Goal: Transaction & Acquisition: Purchase product/service

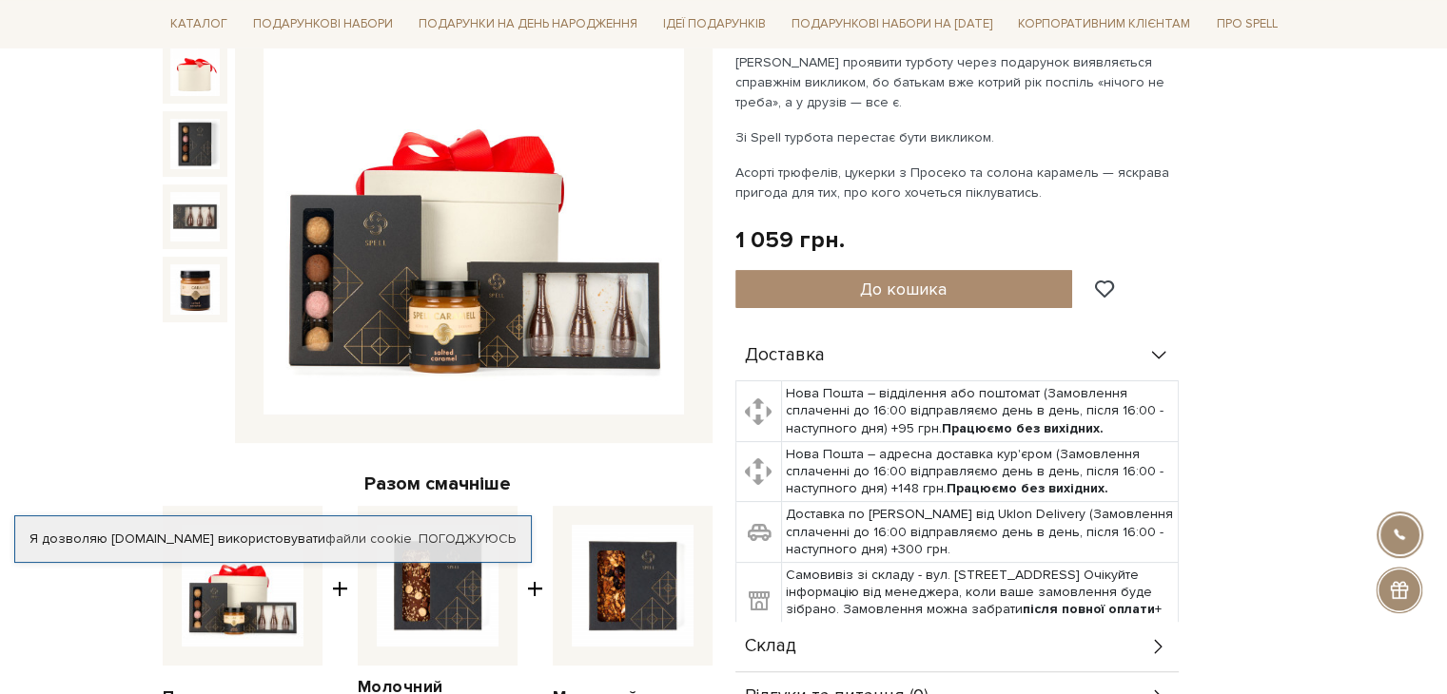
scroll to position [285, 0]
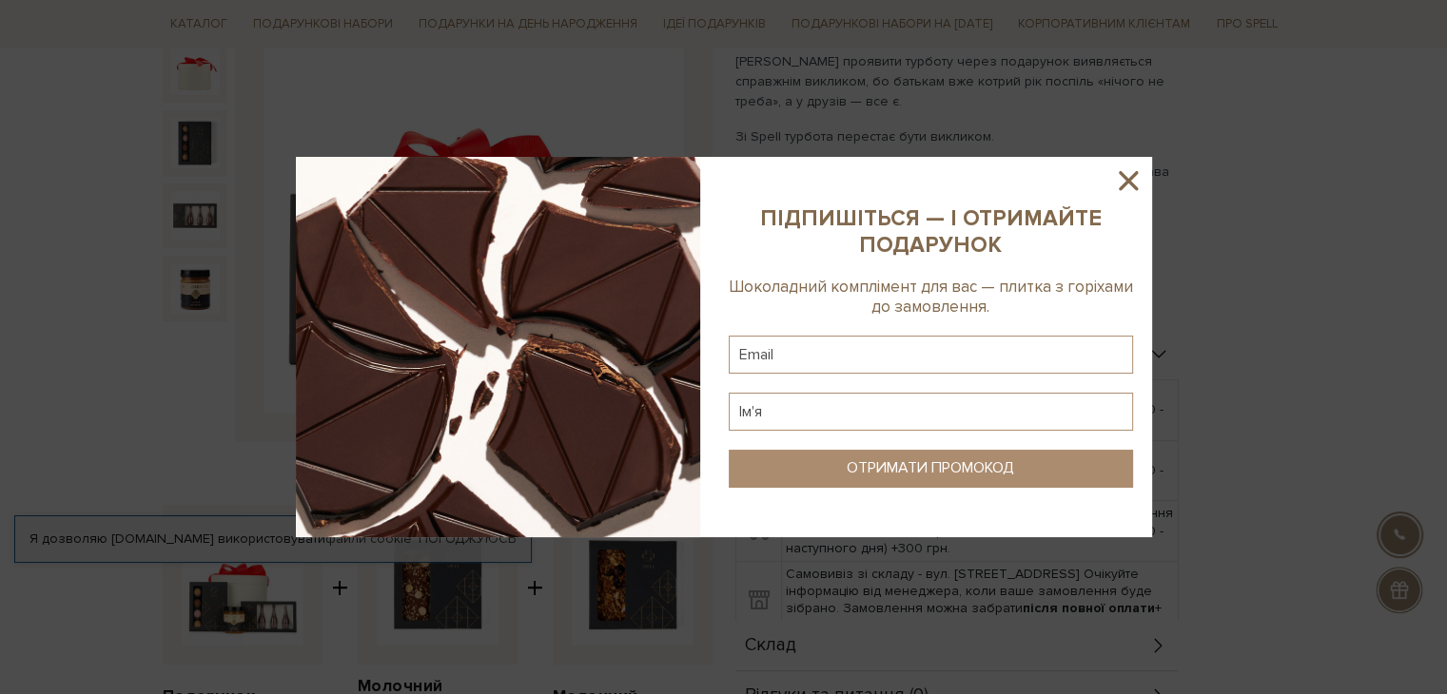
click at [1126, 174] on icon at bounding box center [1128, 181] width 32 height 32
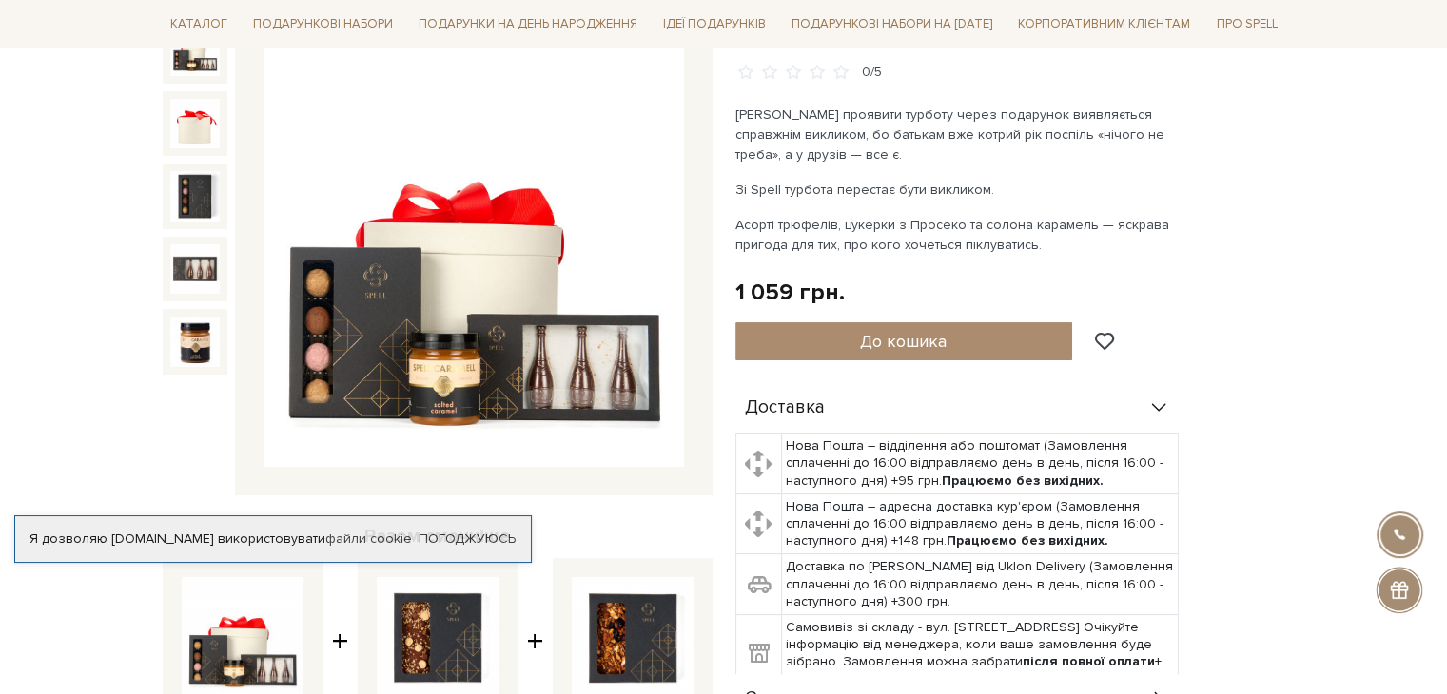
scroll to position [190, 0]
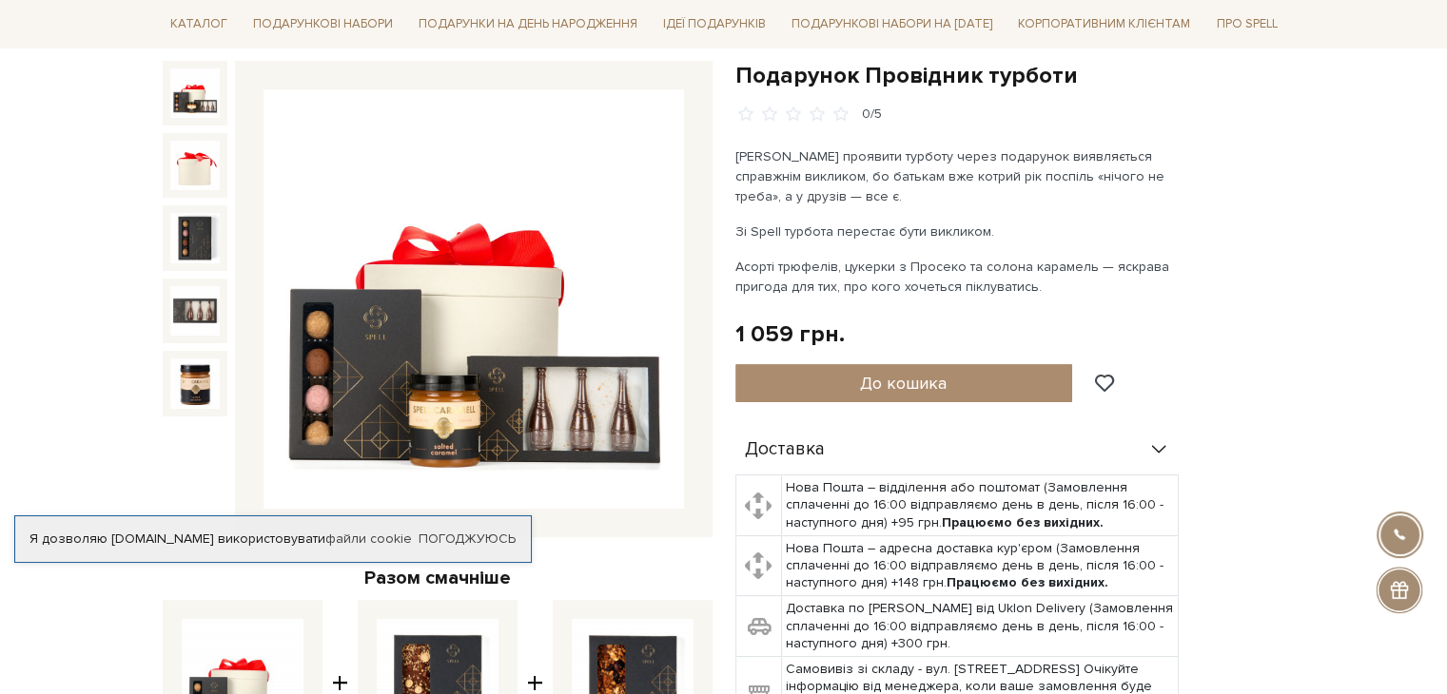
click at [184, 107] on img at bounding box center [194, 92] width 49 height 49
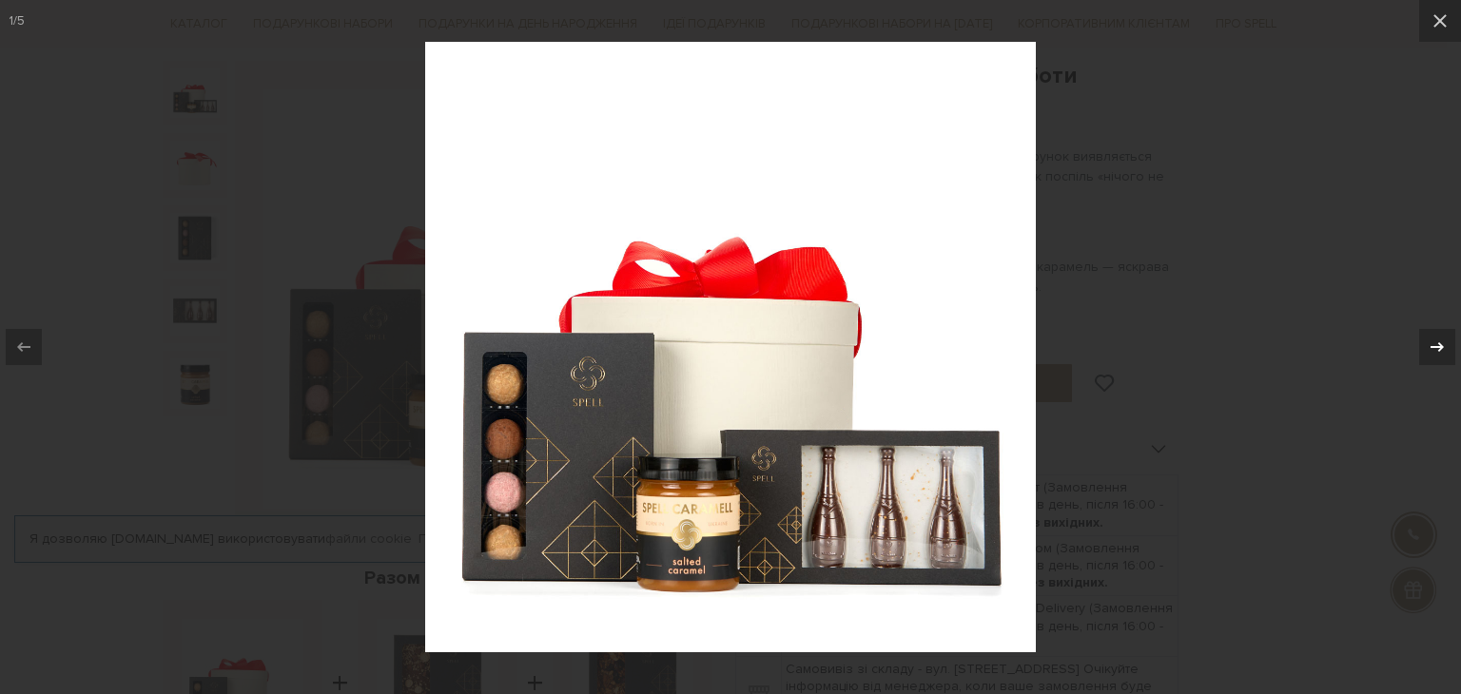
click at [1440, 344] on icon at bounding box center [1437, 347] width 13 height 10
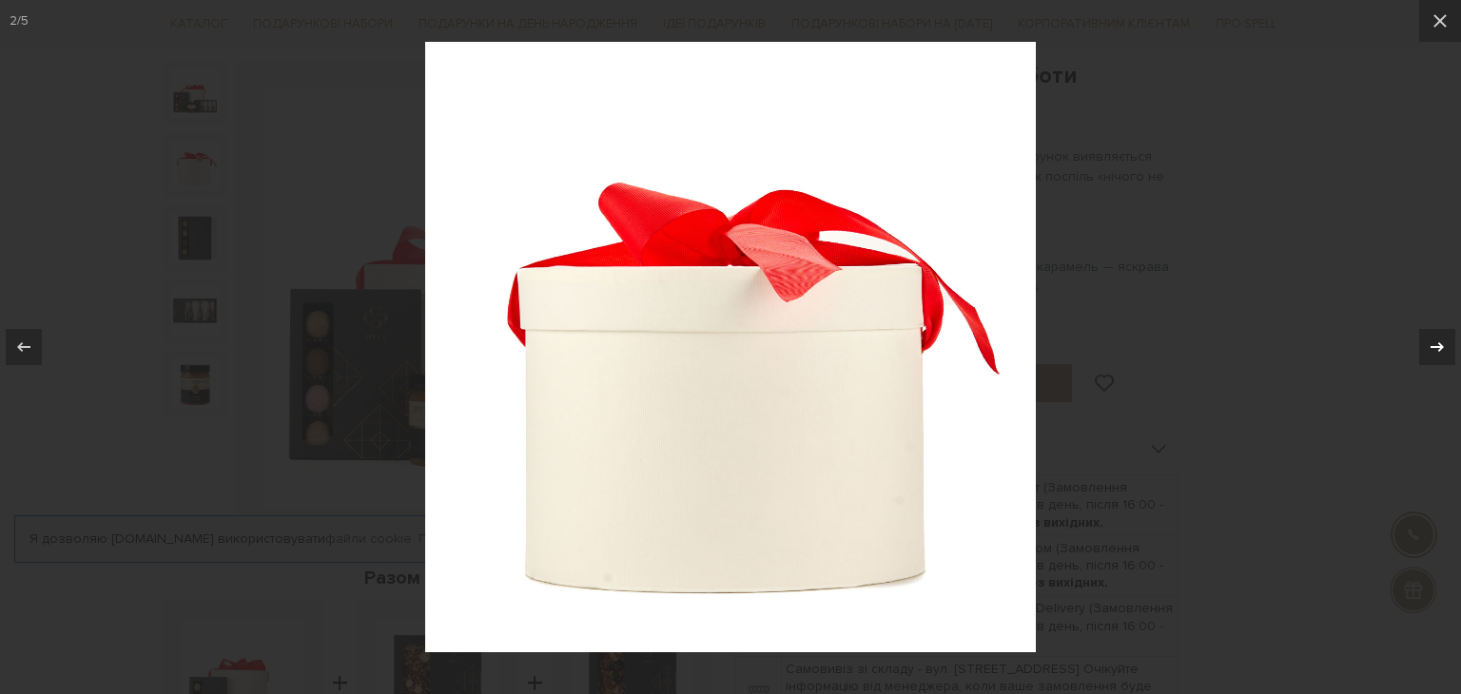
click at [1442, 344] on icon at bounding box center [1437, 347] width 23 height 23
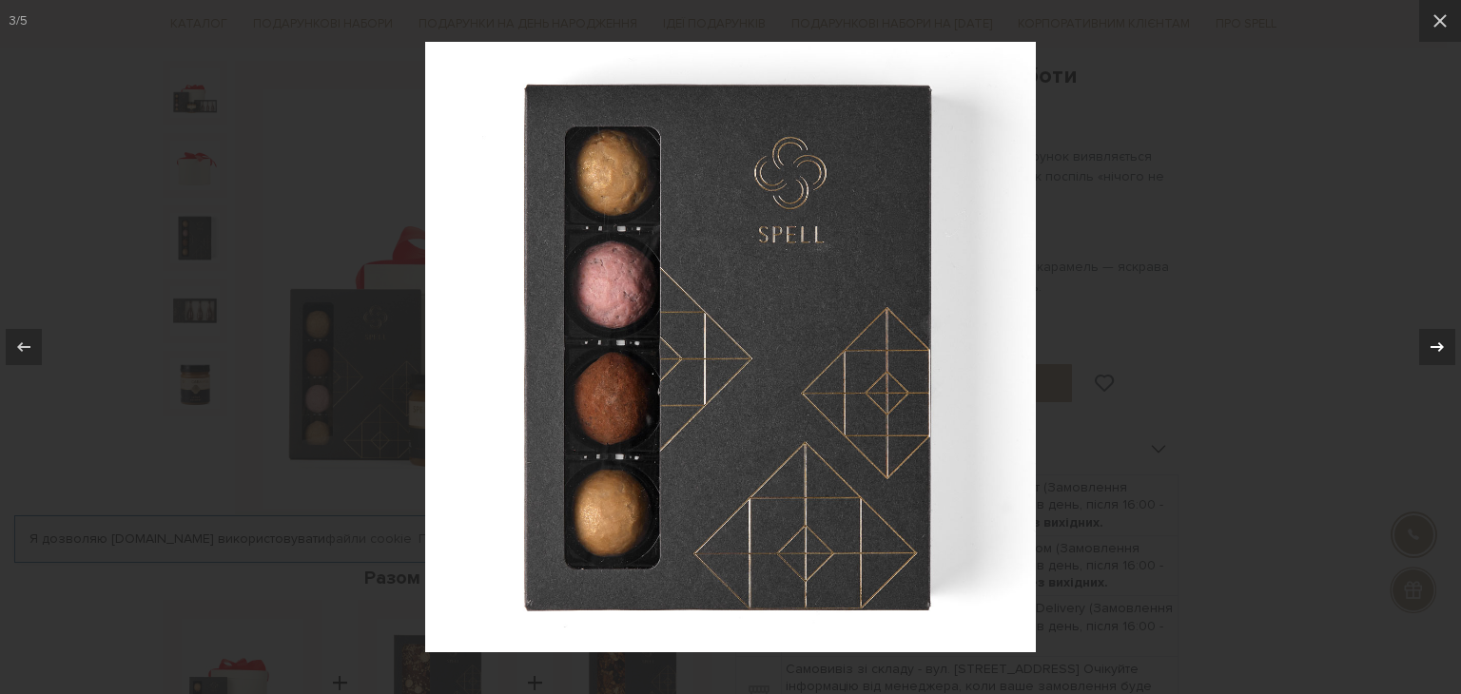
click at [1442, 343] on icon at bounding box center [1437, 347] width 23 height 23
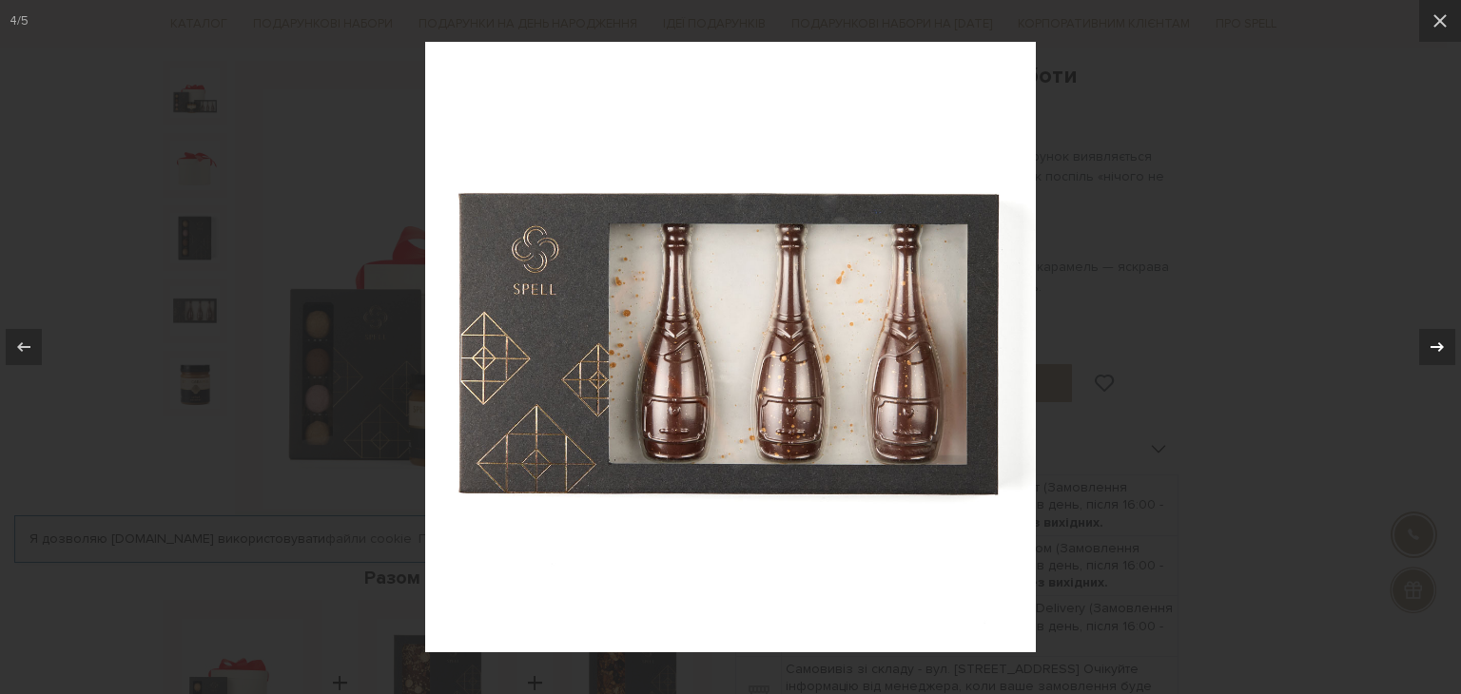
click at [1442, 342] on icon at bounding box center [1437, 347] width 23 height 23
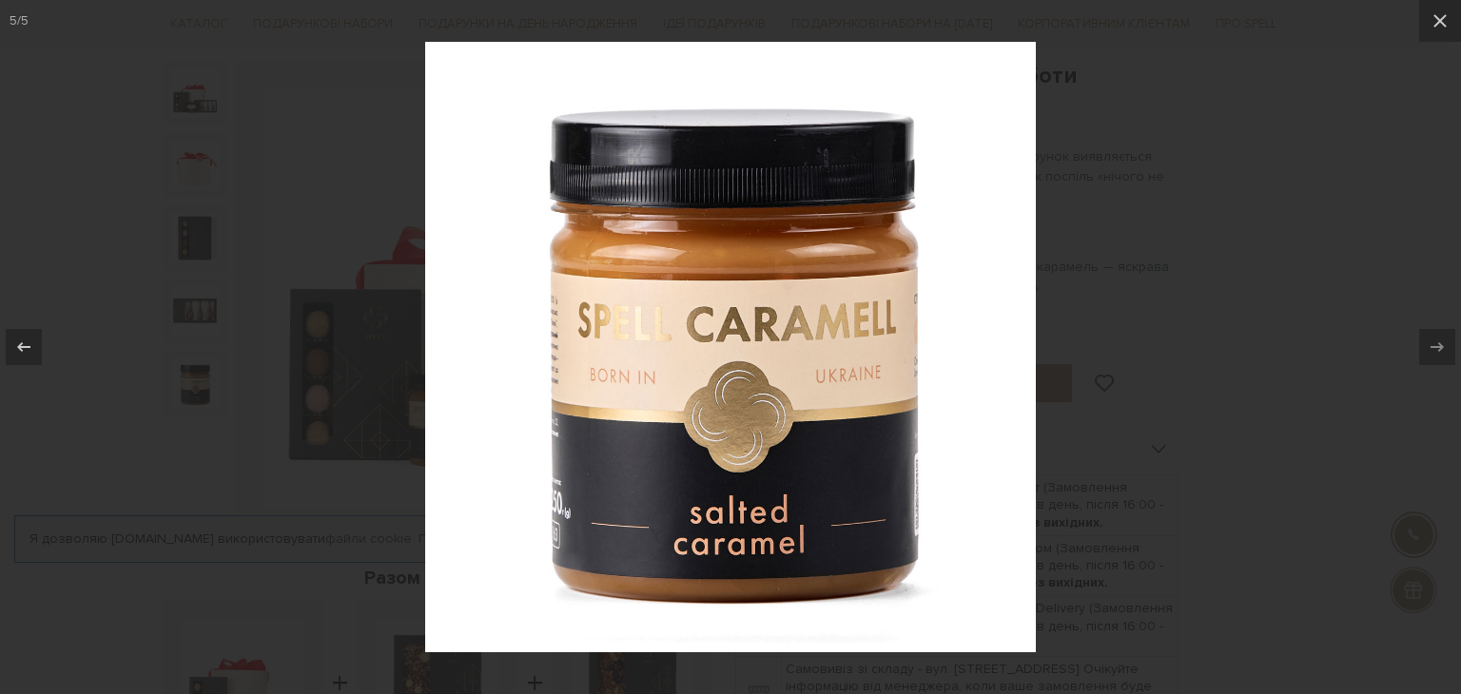
click at [1320, 203] on div at bounding box center [730, 347] width 1461 height 694
